Goal: Task Accomplishment & Management: Manage account settings

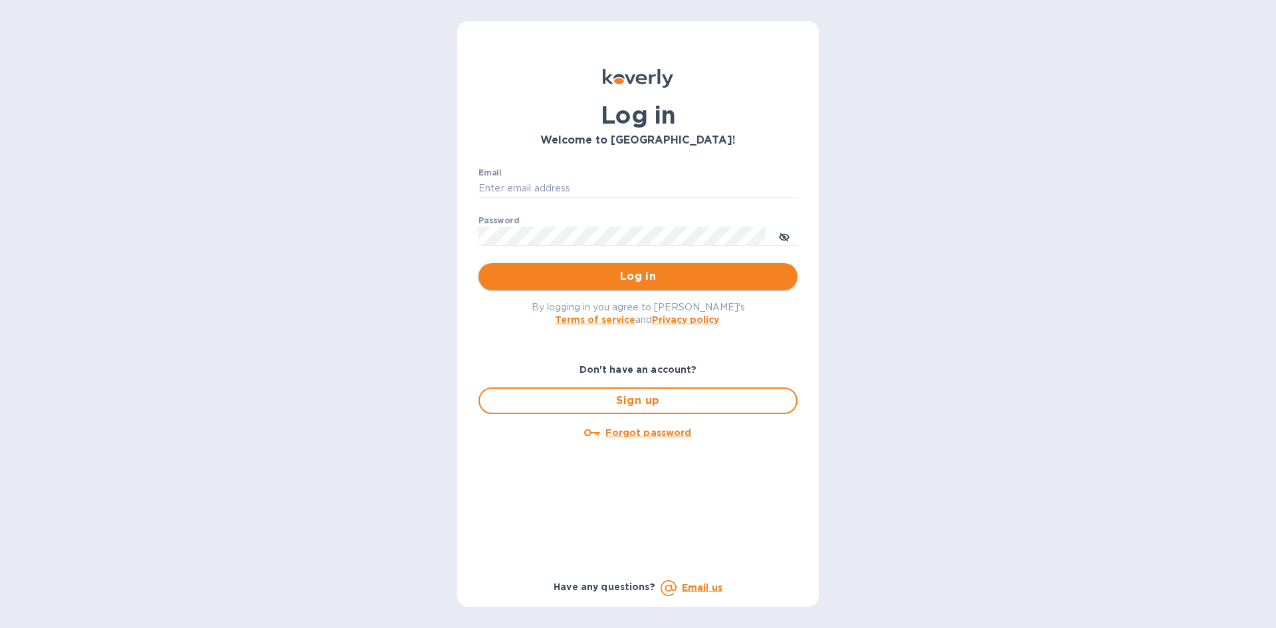
type input "max@claritywineshop.com"
click at [542, 284] on span "Log in" at bounding box center [638, 277] width 298 height 16
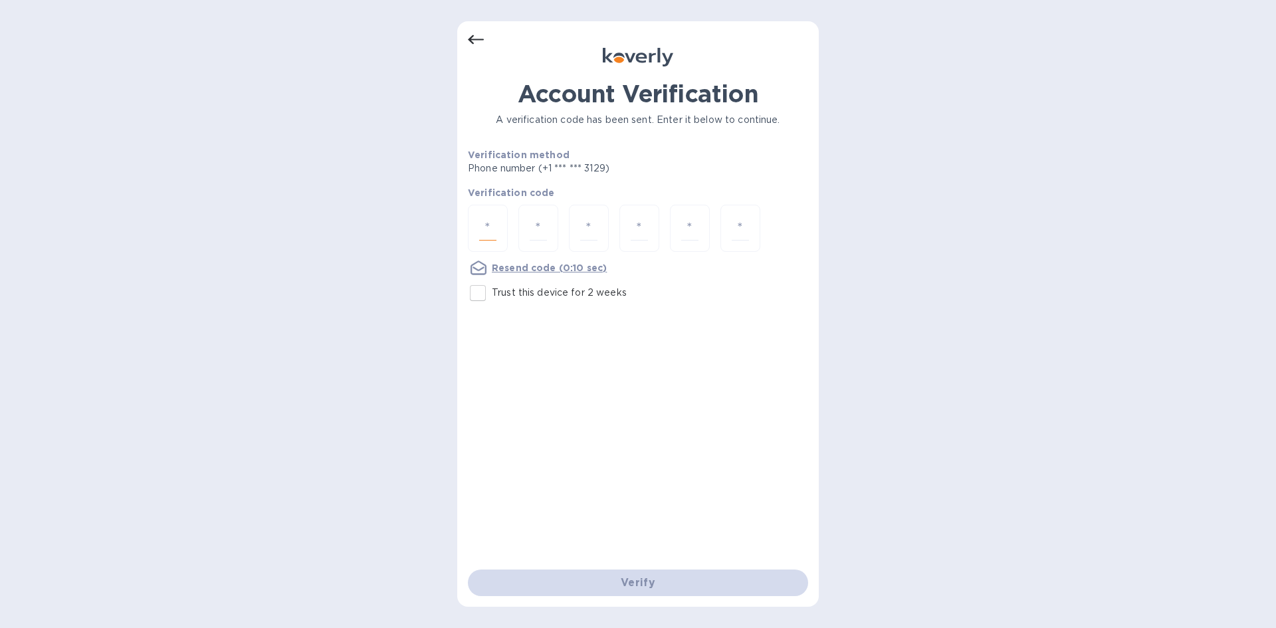
click at [487, 228] on input "number" at bounding box center [487, 228] width 17 height 25
type input "5"
type input "9"
type input "3"
type input "2"
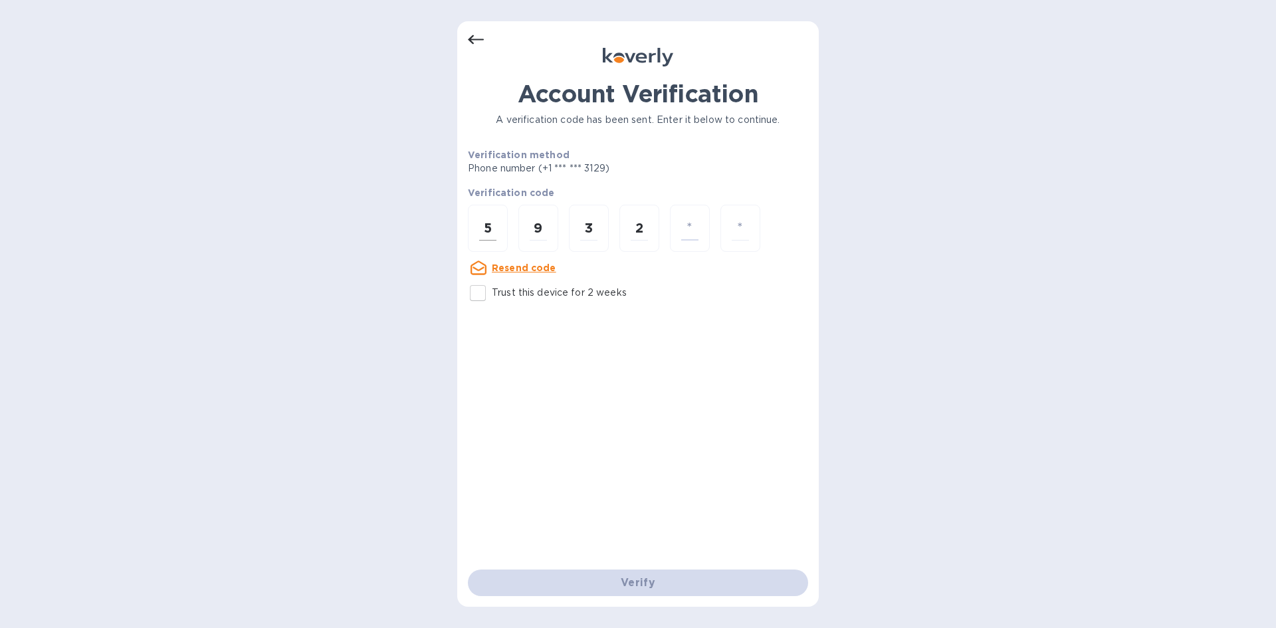
type input "3"
type input "9"
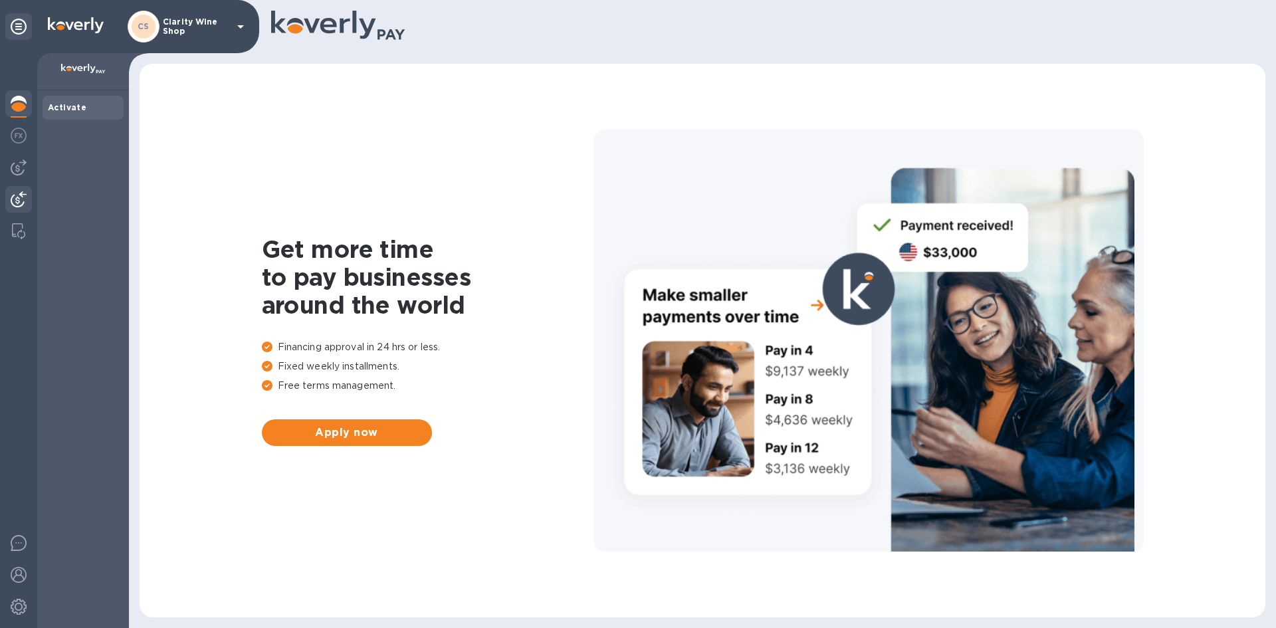
click at [15, 191] on div at bounding box center [18, 200] width 27 height 29
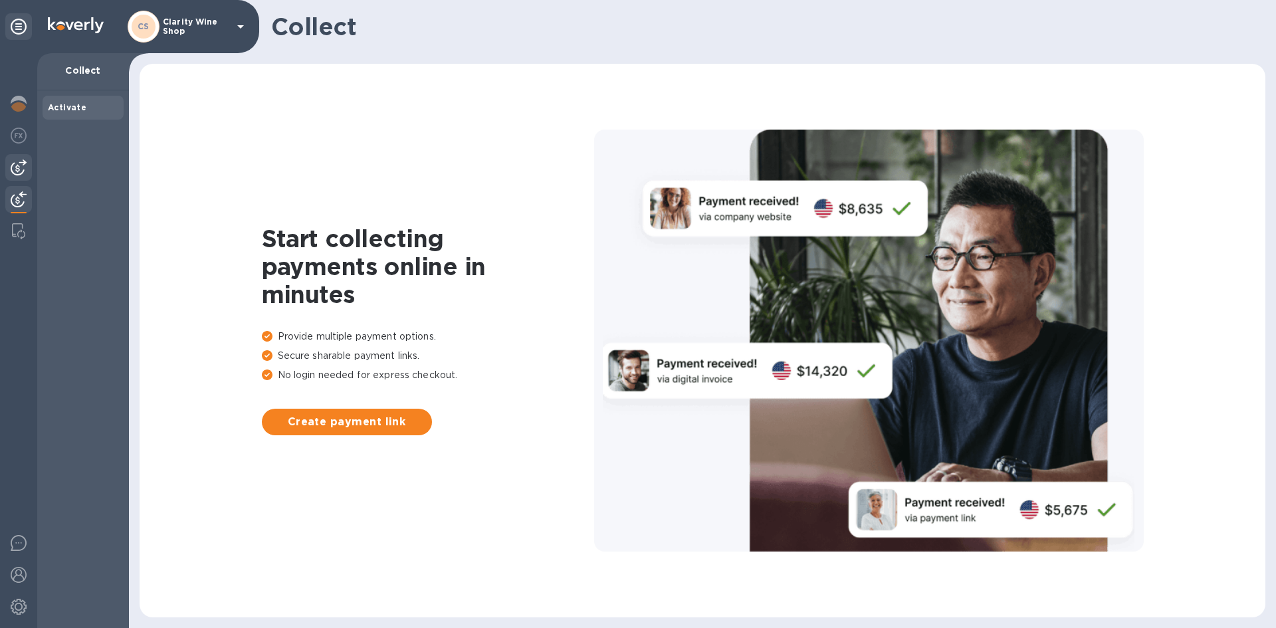
click at [25, 161] on img at bounding box center [19, 168] width 16 height 16
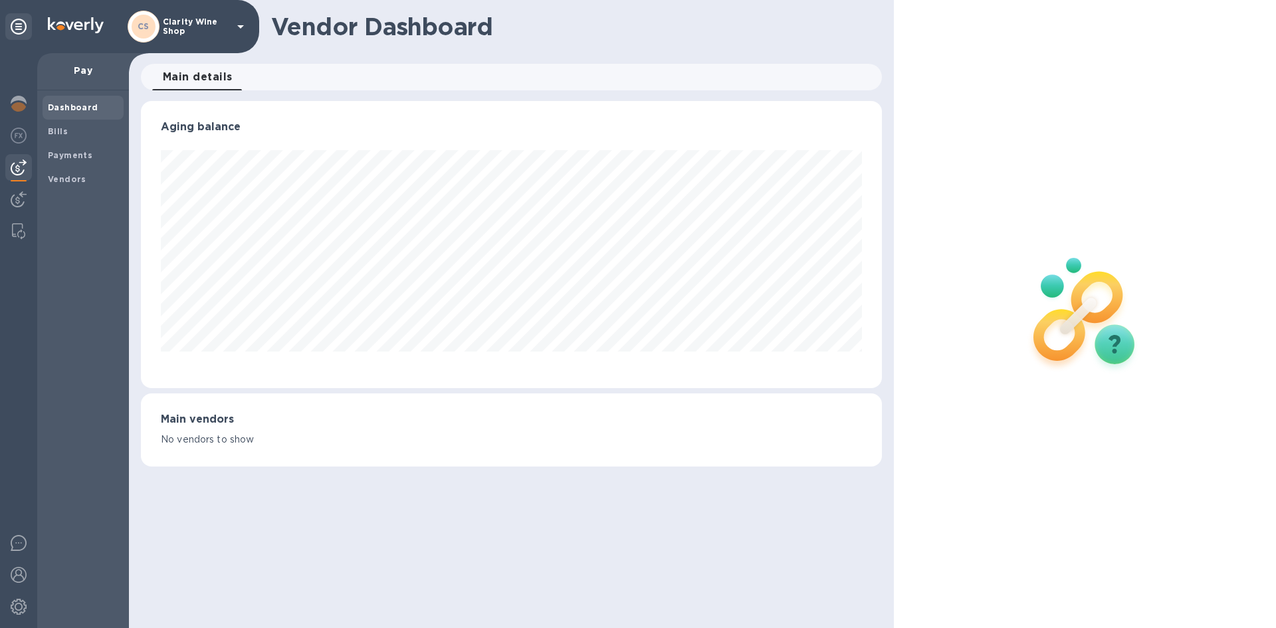
scroll to position [287, 740]
click at [60, 177] on b "Vendors" at bounding box center [67, 179] width 39 height 10
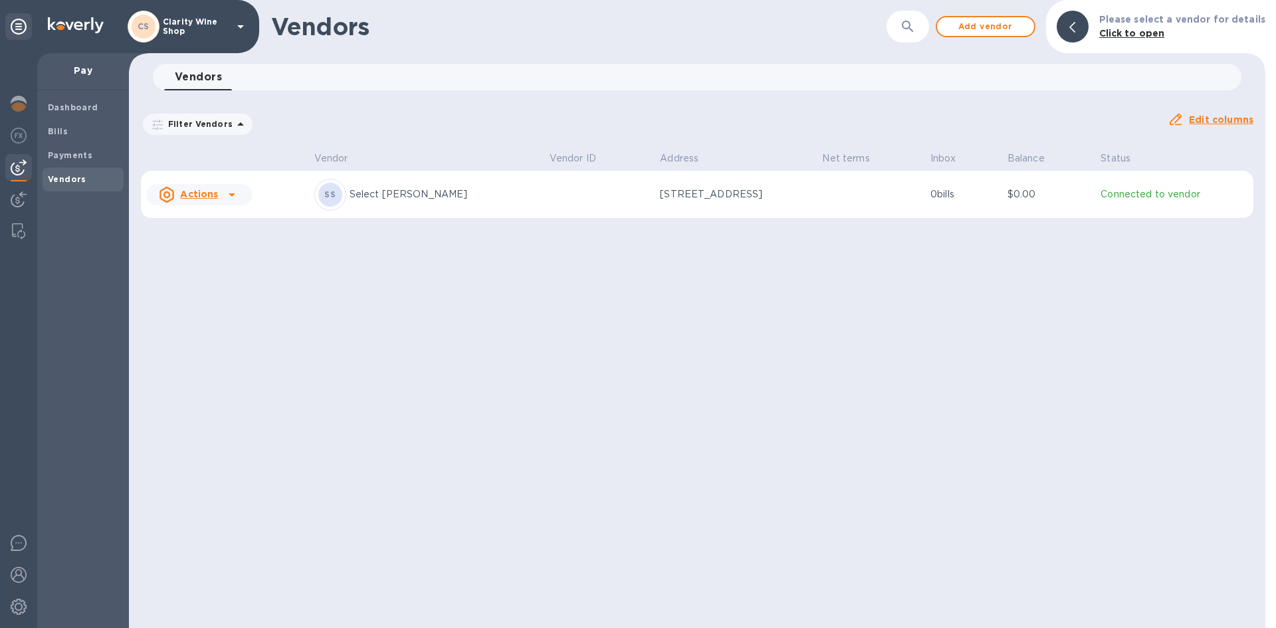
click at [202, 189] on u "Actions" at bounding box center [199, 194] width 38 height 11
click at [196, 246] on b "Add new bill" at bounding box center [214, 248] width 62 height 11
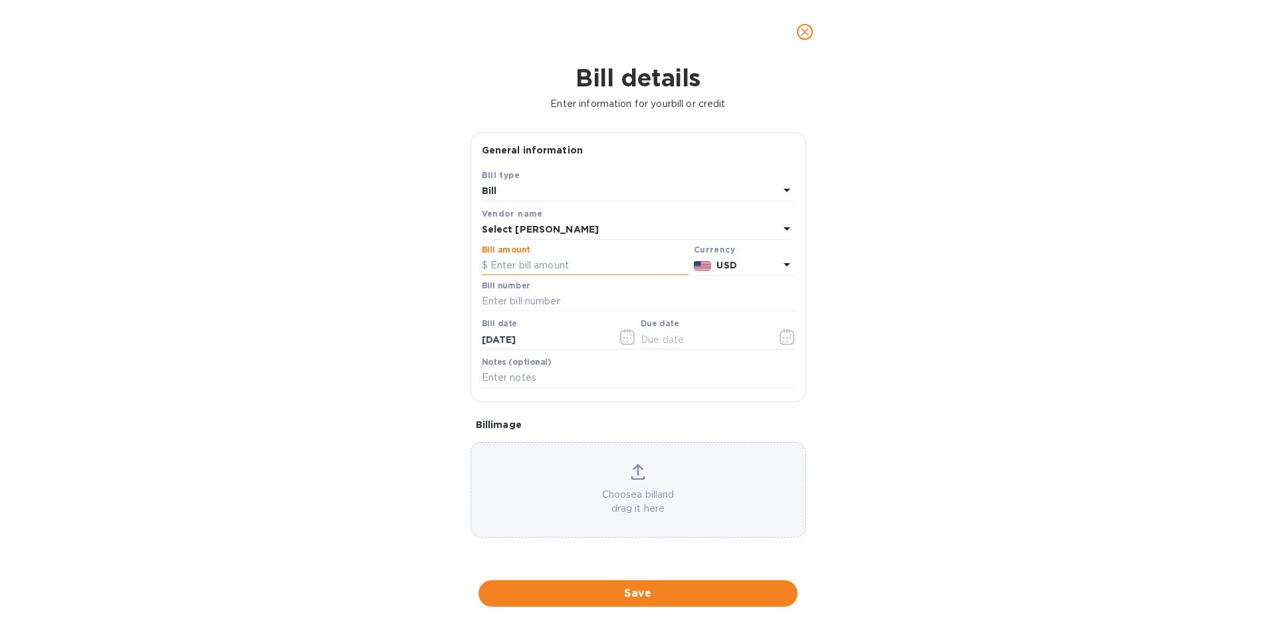
click at [537, 271] on input "text" at bounding box center [585, 266] width 207 height 20
type input "2,237.34"
click at [485, 300] on input "text" at bounding box center [638, 302] width 313 height 20
type input "263861; 263939"
click at [352, 324] on div "Bill details Enter information for your bill or credit General information Save…" at bounding box center [638, 346] width 1276 height 564
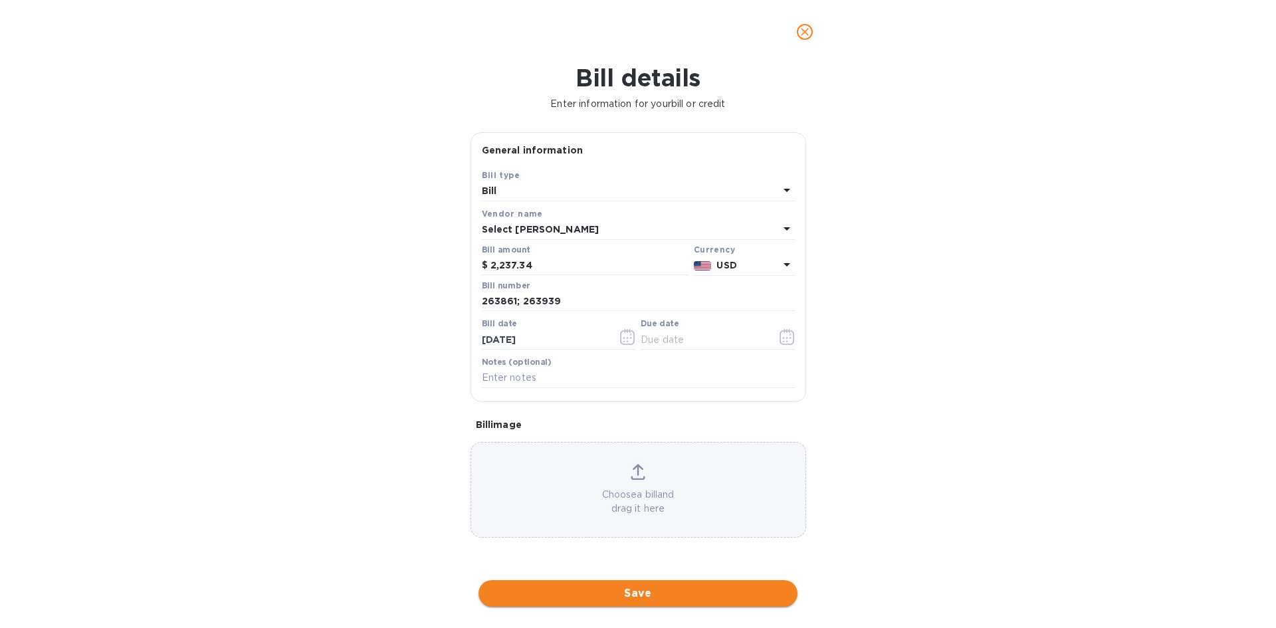
click at [516, 598] on span "Save" at bounding box center [638, 594] width 298 height 16
click at [698, 321] on div "Due date" at bounding box center [718, 334] width 154 height 31
click at [800, 338] on div "Save Bill type Bill Vendor name Select [PERSON_NAME] amount $ 2,237.34 Currency…" at bounding box center [638, 291] width 334 height 247
click at [789, 338] on icon "button" at bounding box center [790, 338] width 2 height 2
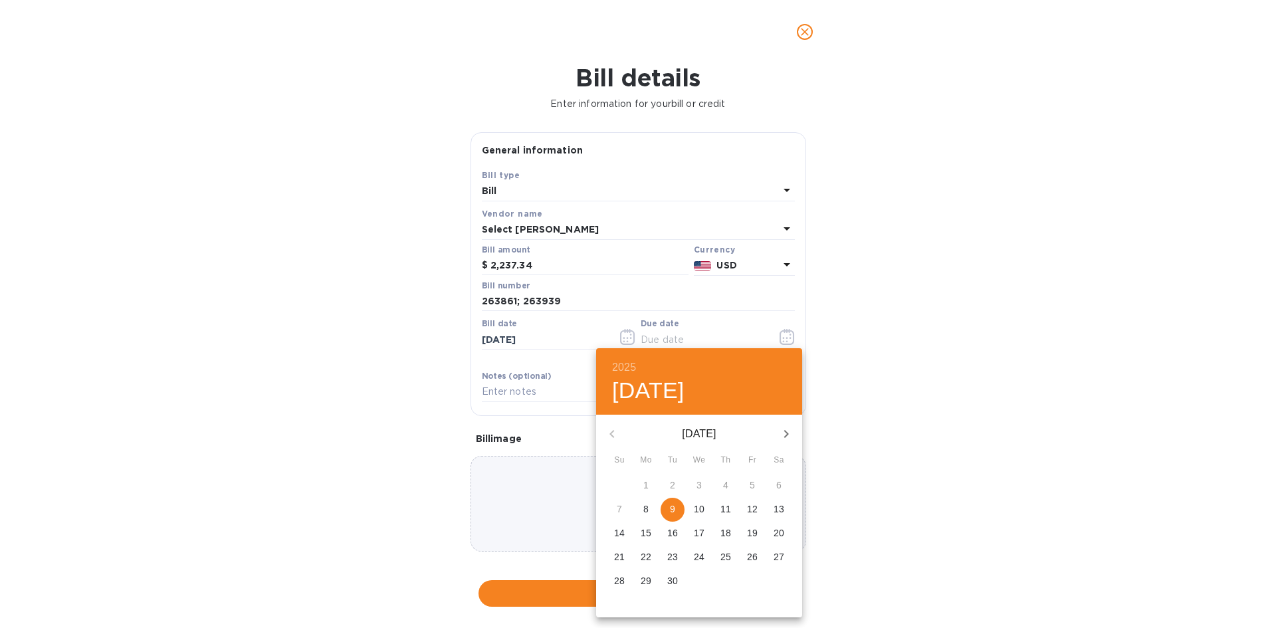
click at [702, 518] on button "10" at bounding box center [699, 510] width 24 height 24
type input "[DATE]"
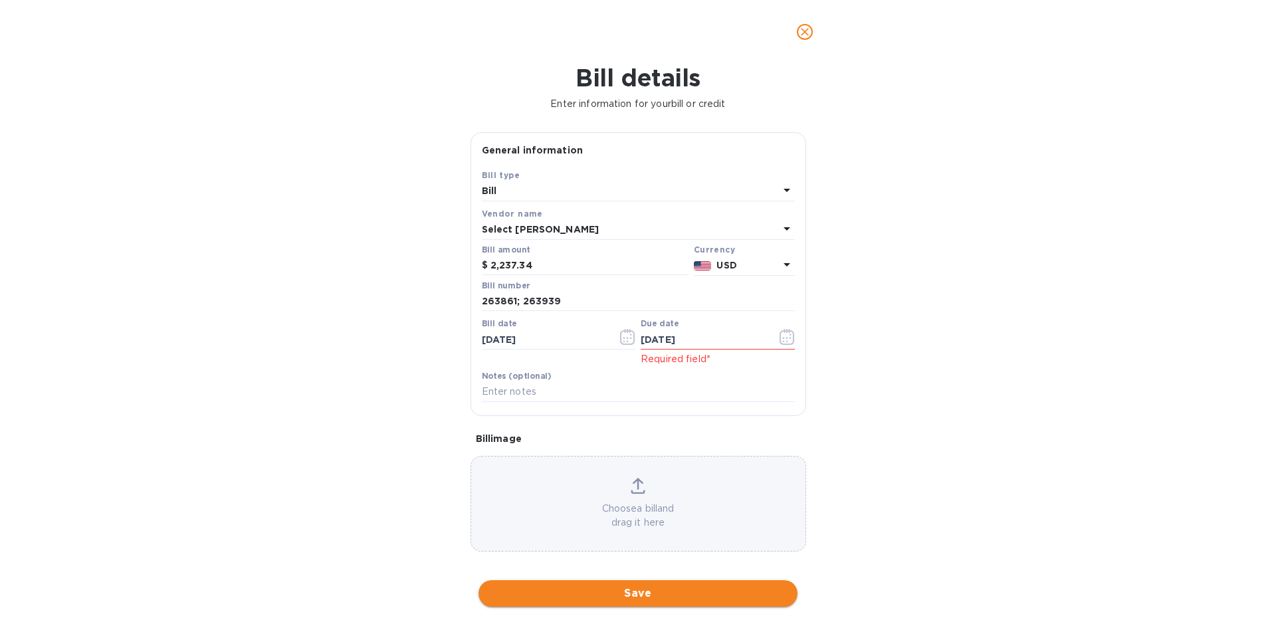
click at [695, 587] on span "Save" at bounding box center [638, 594] width 298 height 16
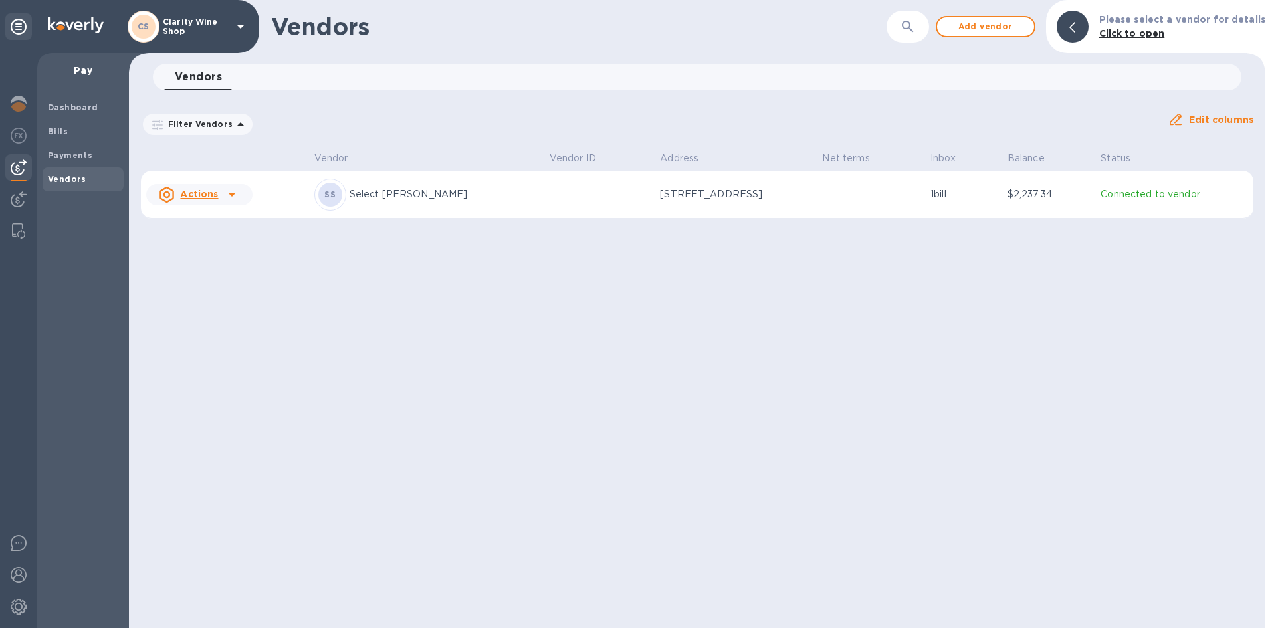
click at [213, 200] on p "Actions" at bounding box center [199, 193] width 38 height 13
click at [60, 134] on div at bounding box center [638, 314] width 1276 height 628
click at [60, 134] on b "Bills" at bounding box center [58, 131] width 20 height 10
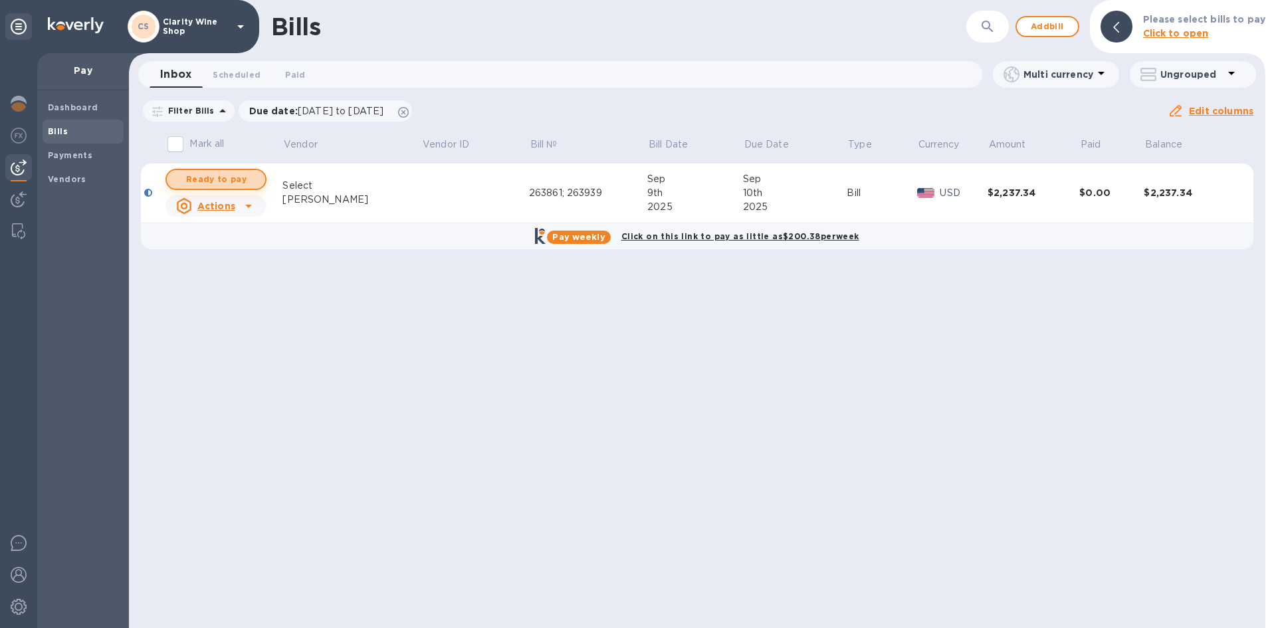
click at [206, 178] on span "Ready to pay" at bounding box center [215, 179] width 77 height 16
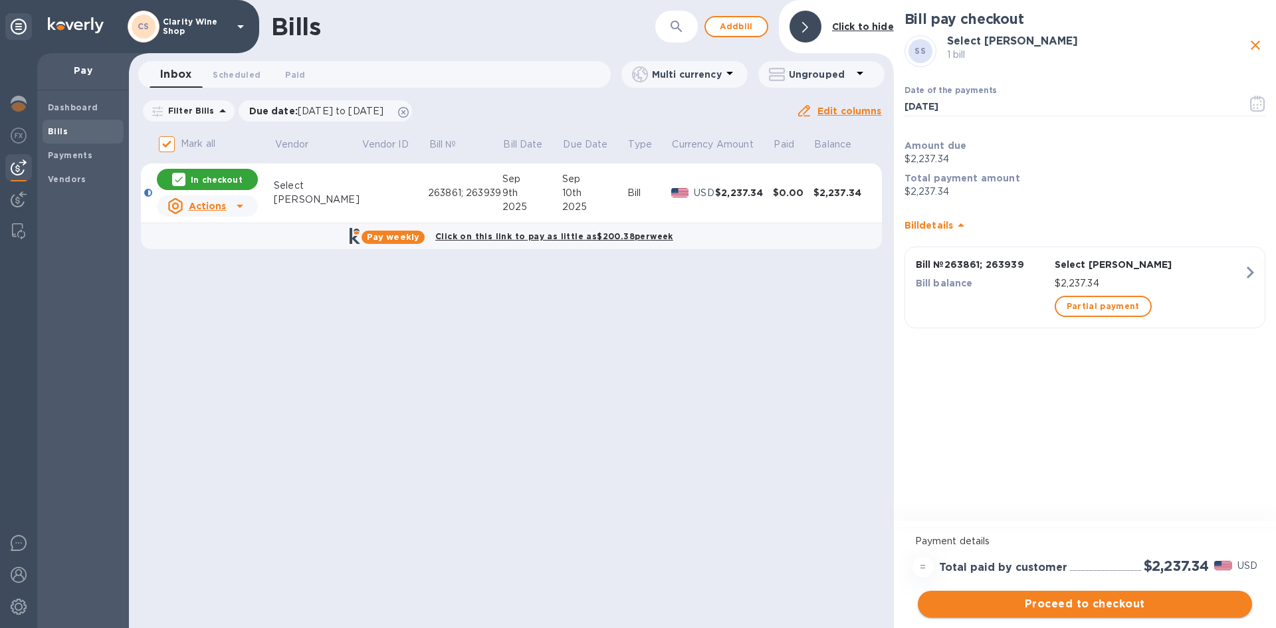
click at [1034, 606] on span "Proceed to checkout" at bounding box center [1085, 604] width 313 height 16
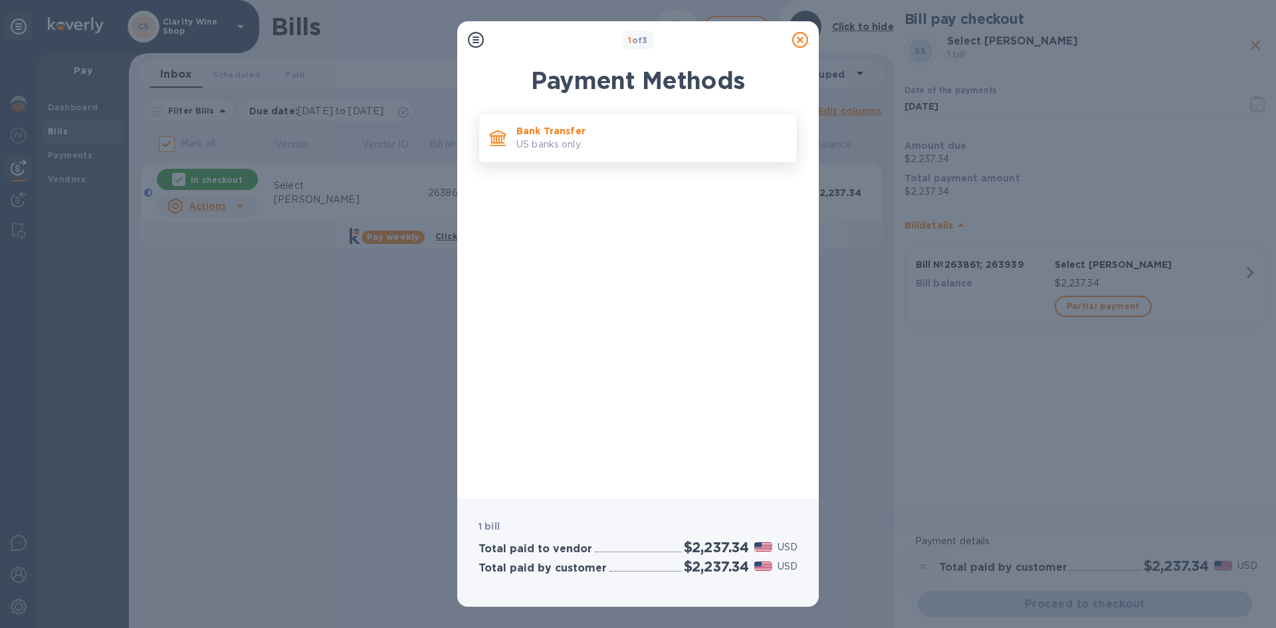
click at [621, 144] on p "US banks only." at bounding box center [651, 145] width 270 height 14
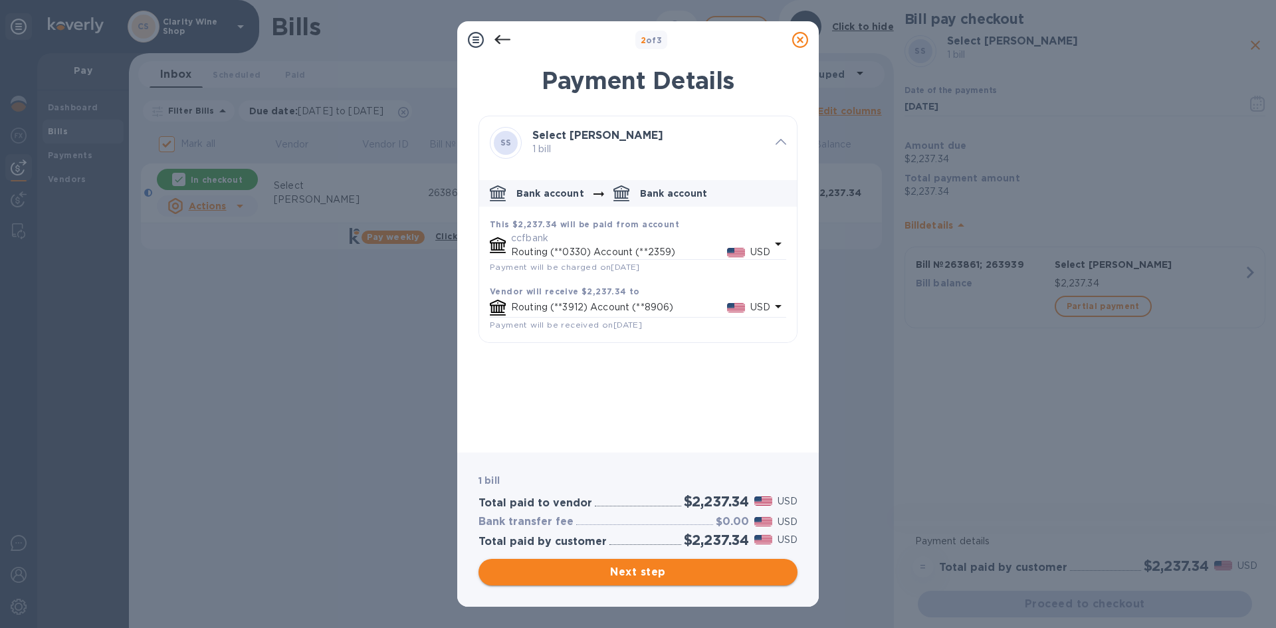
click at [629, 580] on span "Next step" at bounding box center [638, 572] width 298 height 16
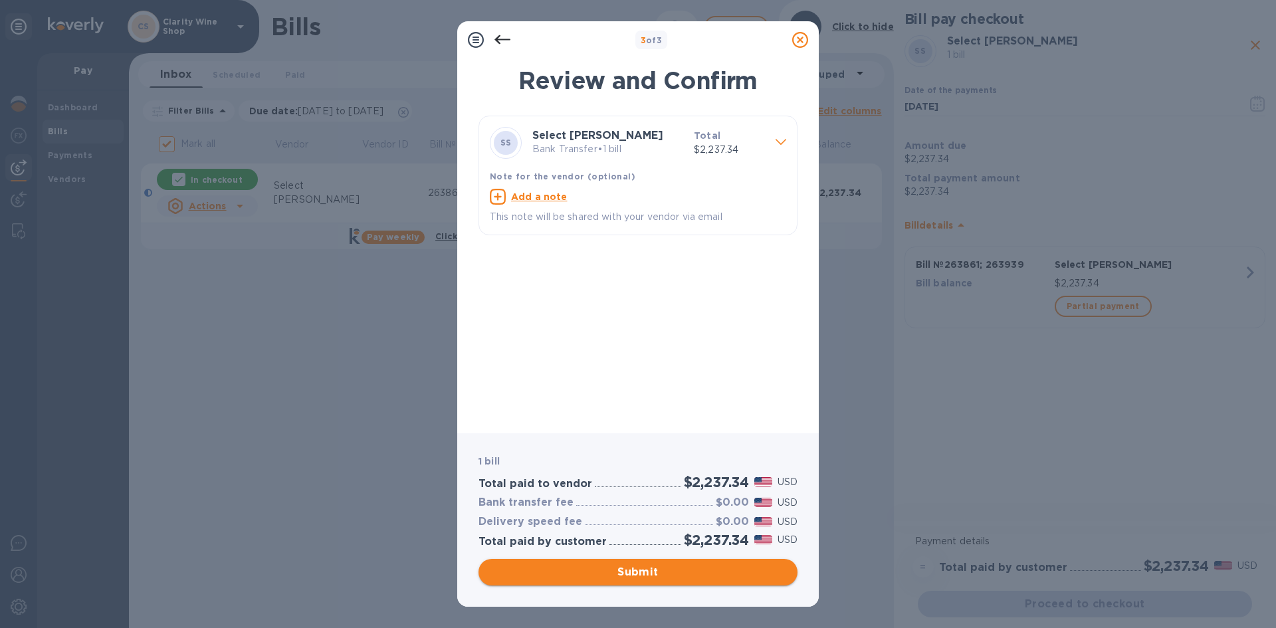
click at [592, 574] on span "Submit" at bounding box center [638, 572] width 298 height 16
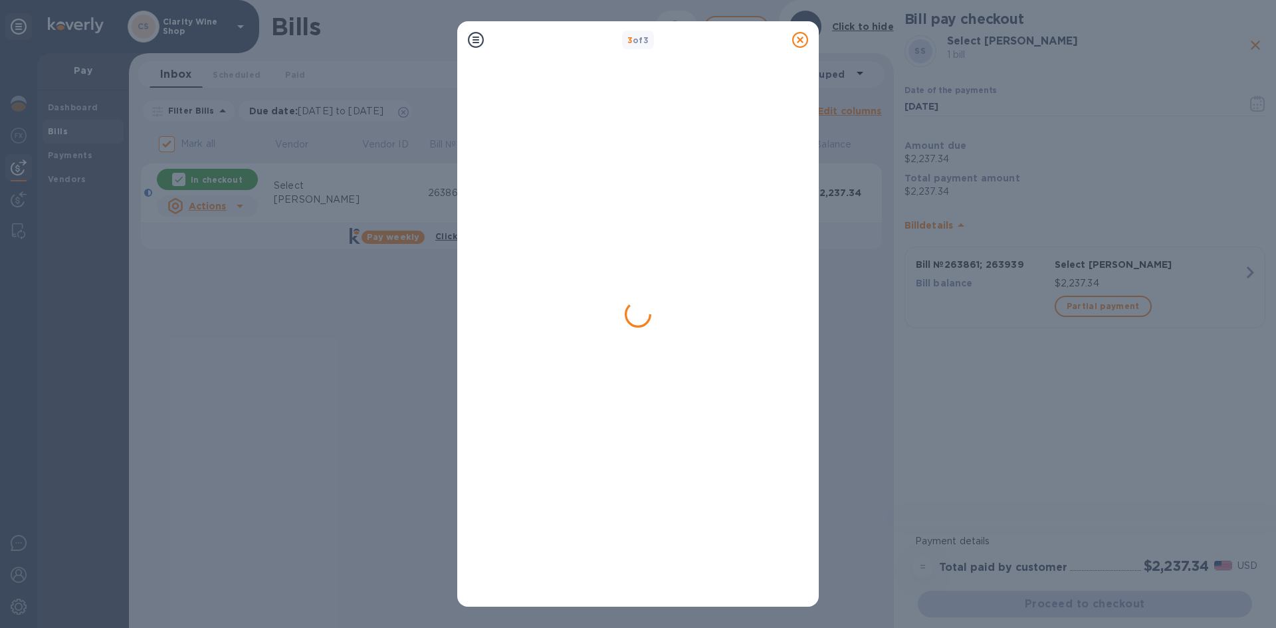
checkbox input "false"
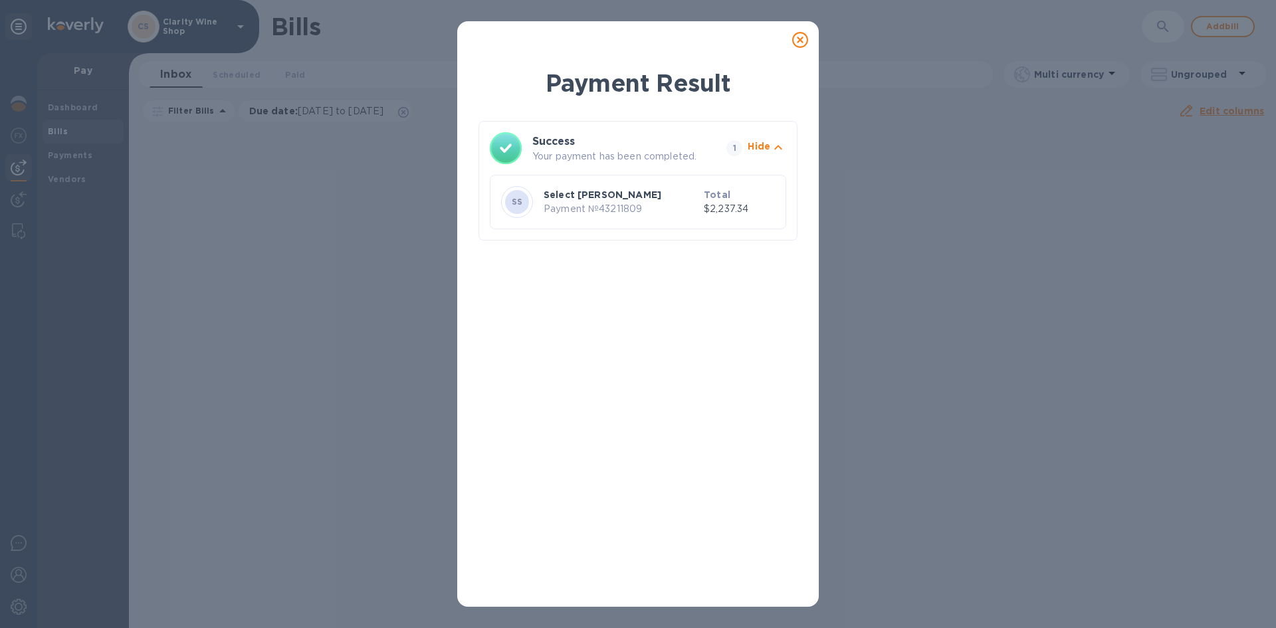
click at [837, 164] on div "Payment Result Success Your payment has been completed. 1 Hide SS Select [PERSO…" at bounding box center [638, 314] width 1276 height 628
click at [795, 47] on icon at bounding box center [800, 40] width 16 height 16
